Goal: Find specific page/section

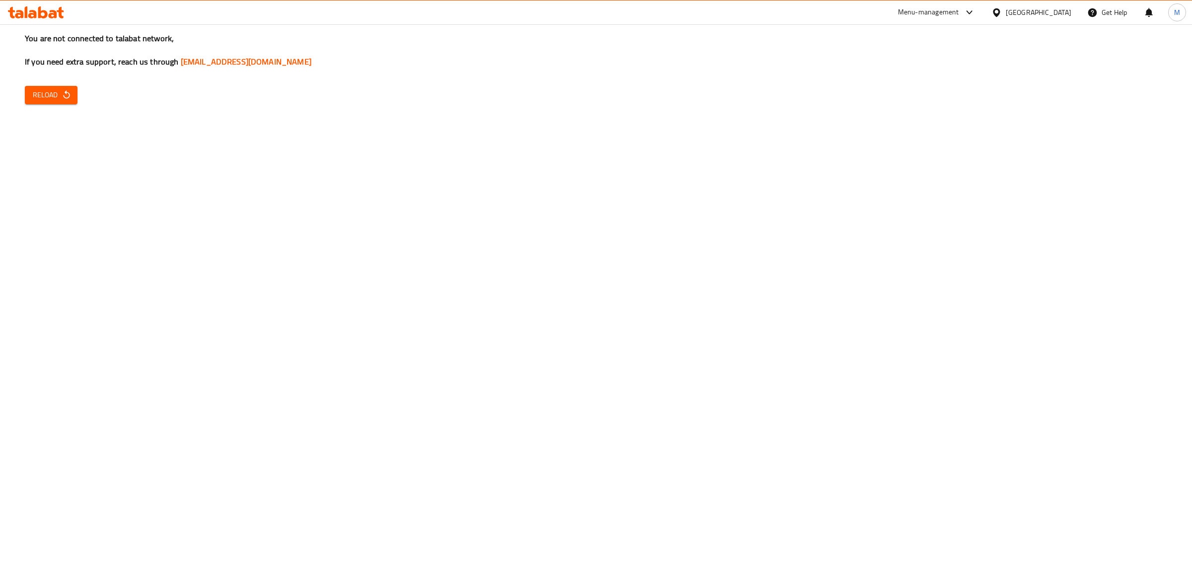
click at [53, 97] on span "Reload" at bounding box center [51, 95] width 37 height 12
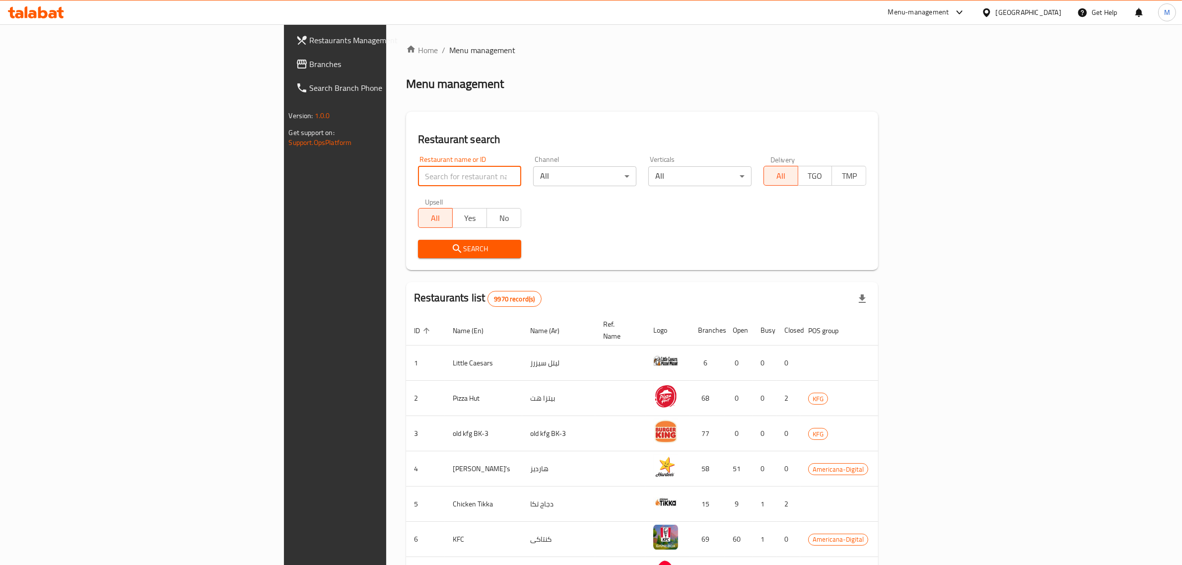
click at [418, 173] on input "search" at bounding box center [469, 176] width 103 height 20
click button "Search" at bounding box center [469, 249] width 103 height 18
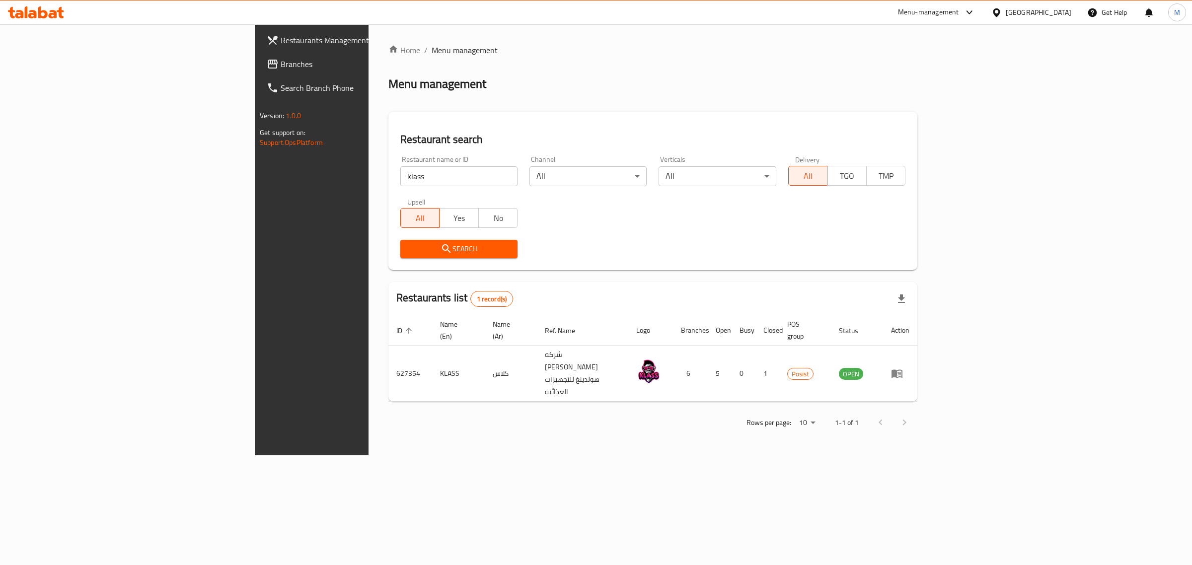
click at [400, 169] on input "klass" at bounding box center [458, 176] width 117 height 20
type input "domino"
click button "Search" at bounding box center [458, 249] width 117 height 18
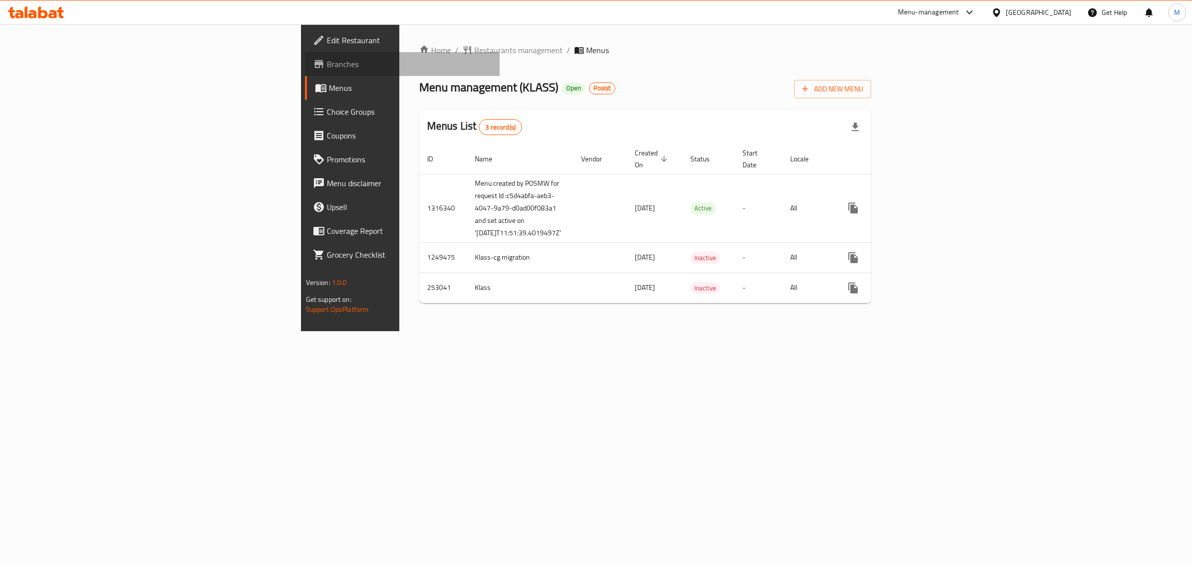
click at [305, 70] on link "Branches" at bounding box center [402, 64] width 195 height 24
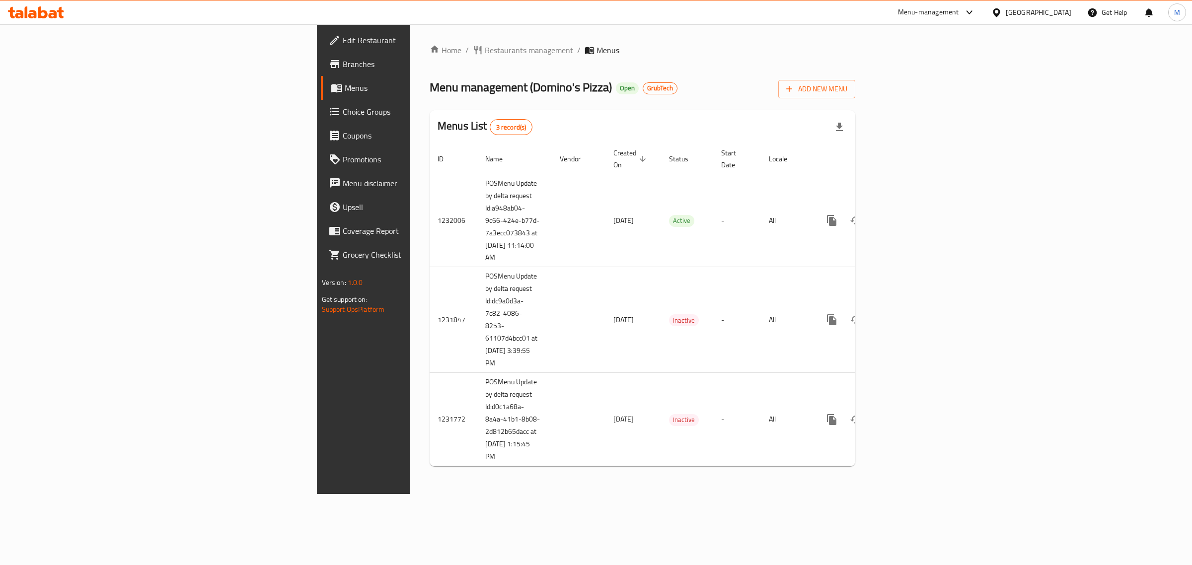
click at [343, 58] on span "Branches" at bounding box center [425, 64] width 165 height 12
